Goal: Check status: Check status

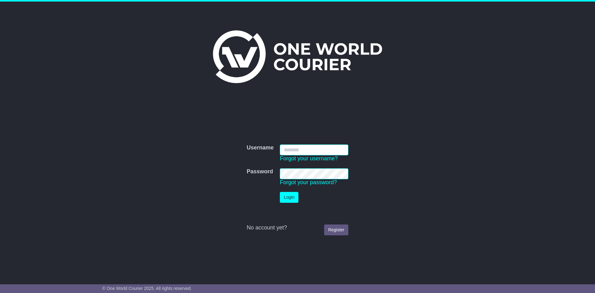
type input "**********"
click at [285, 195] on button "Login" at bounding box center [289, 197] width 19 height 11
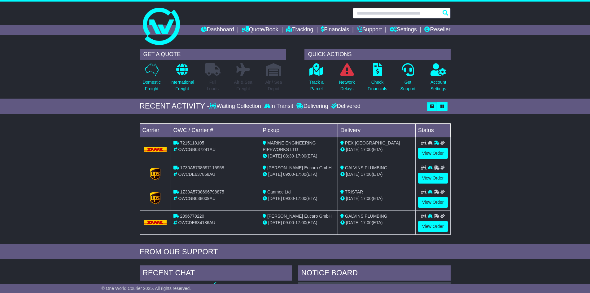
click at [374, 10] on input "text" at bounding box center [402, 13] width 98 height 11
drag, startPoint x: 374, startPoint y: 10, endPoint x: 369, endPoint y: 12, distance: 4.7
click at [369, 12] on input "text" at bounding box center [402, 13] width 98 height 11
paste input "*****"
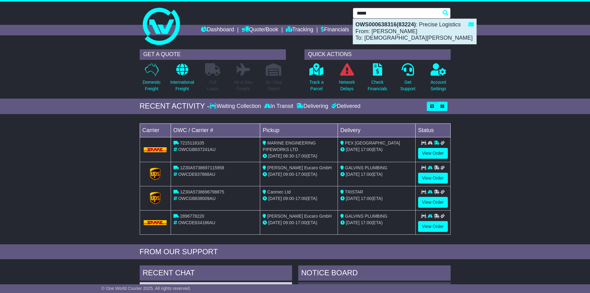
click at [378, 26] on strong "OWS000638316(83224)" at bounding box center [386, 24] width 60 height 6
type input "**********"
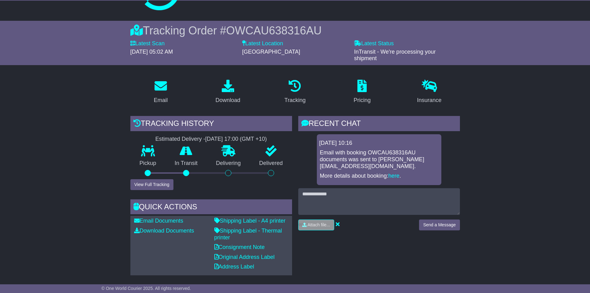
scroll to position [93, 0]
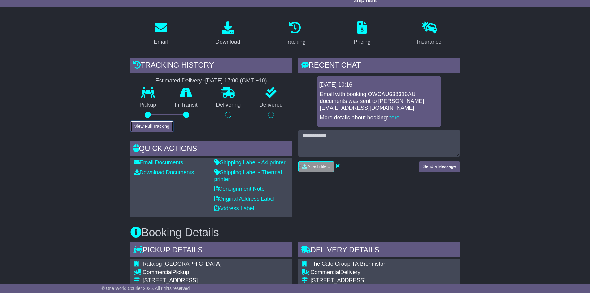
click at [150, 122] on button "View Full Tracking" at bounding box center [151, 126] width 43 height 11
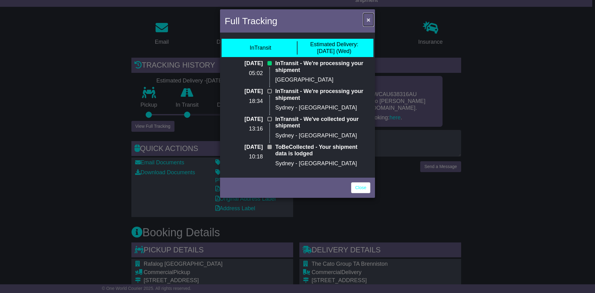
click at [369, 19] on span "×" at bounding box center [369, 19] width 4 height 7
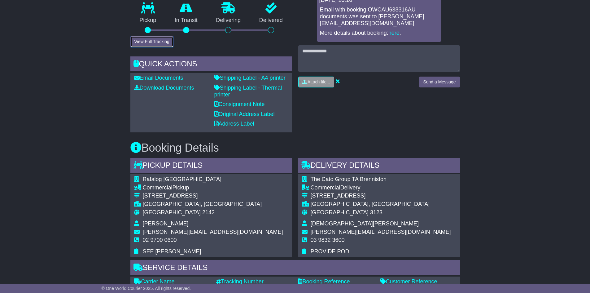
scroll to position [126, 0]
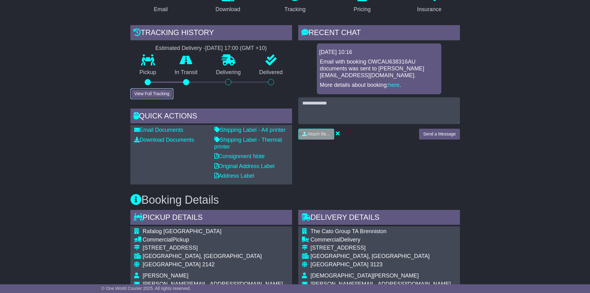
click at [149, 94] on button "View Full Tracking" at bounding box center [151, 93] width 43 height 11
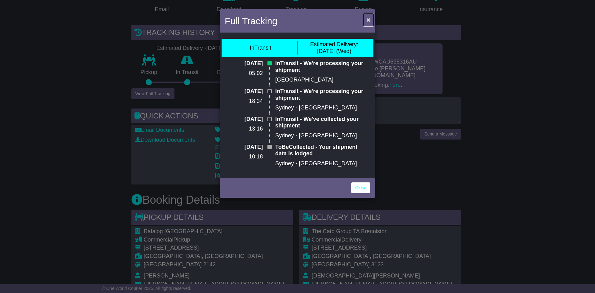
click at [366, 19] on button "×" at bounding box center [369, 19] width 10 height 13
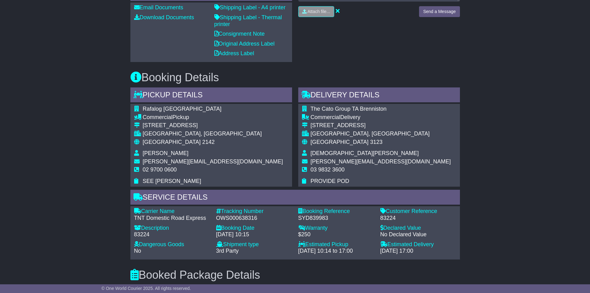
scroll to position [93, 0]
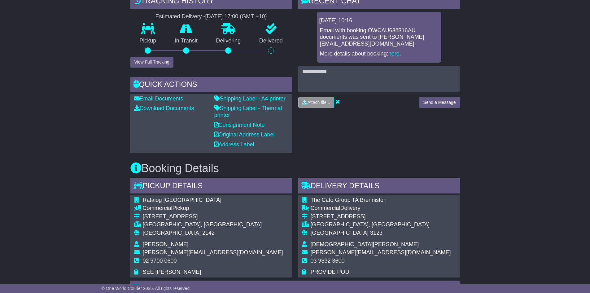
scroll to position [124, 0]
